Goal: Task Accomplishment & Management: Use online tool/utility

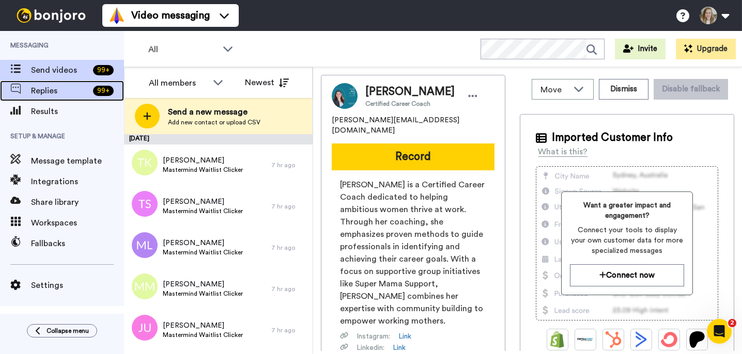
click at [44, 96] on span "Replies" at bounding box center [60, 91] width 58 height 12
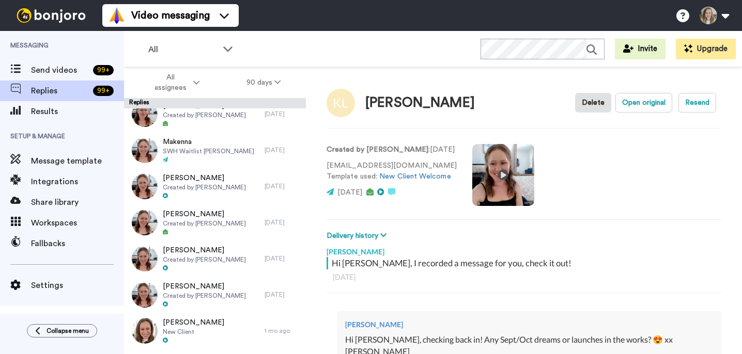
scroll to position [270, 0]
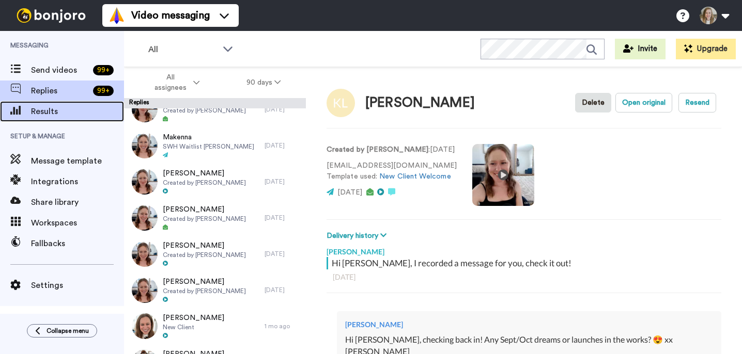
click at [52, 113] on span "Results" at bounding box center [77, 111] width 93 height 12
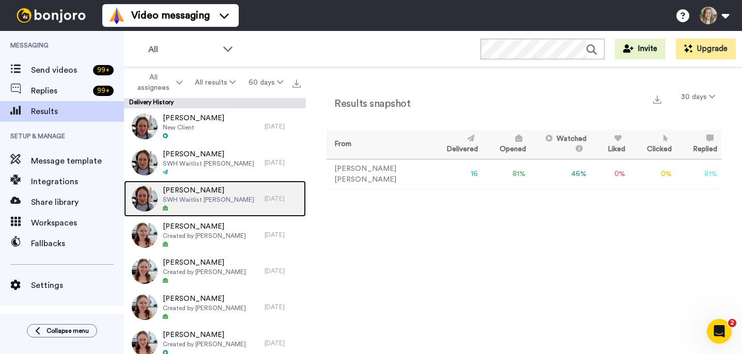
click at [199, 202] on span "SWH Waitlist [PERSON_NAME]" at bounding box center [208, 200] width 91 height 8
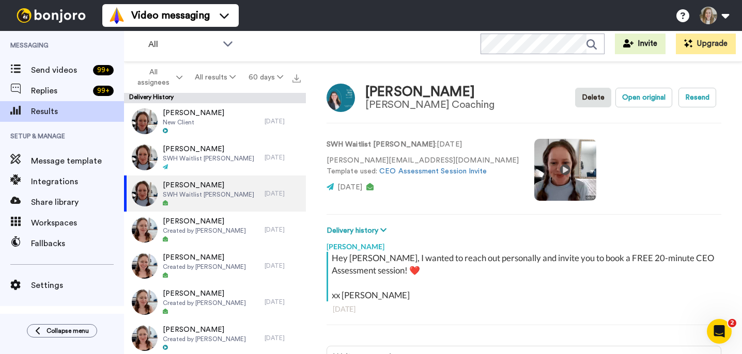
type textarea "x"
